Goal: Information Seeking & Learning: Obtain resource

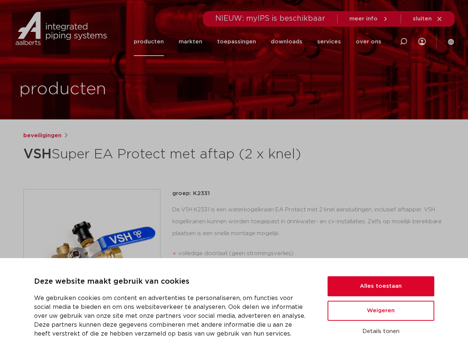
click at [234, 165] on h1 "VSH Super EA Protect met aftap (2 x knel)" at bounding box center [162, 154] width 278 height 22
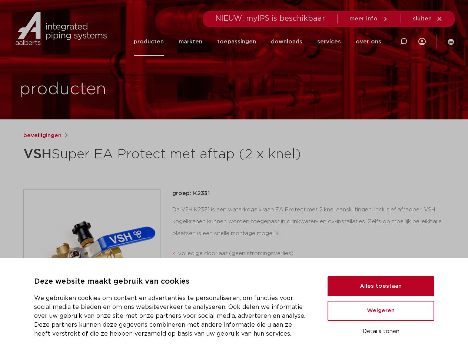
click at [381, 286] on button "Alles toestaan" at bounding box center [381, 286] width 107 height 20
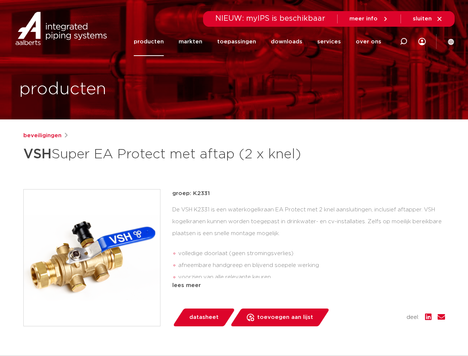
click at [381, 311] on div "groep: K2331 De VSH K2331 is een waterkogelkraan EA Protect met 2 knel aansluit…" at bounding box center [308, 257] width 273 height 137
click at [381, 326] on div "datasheet toevoegen aan lijst opslaan in my IPS verwijder uit lijst deel:" at bounding box center [311, 317] width 267 height 18
click at [404, 42] on icon at bounding box center [403, 41] width 9 height 9
click at [428, 19] on span "sluiten" at bounding box center [422, 19] width 19 height 6
